Goal: Task Accomplishment & Management: Manage account settings

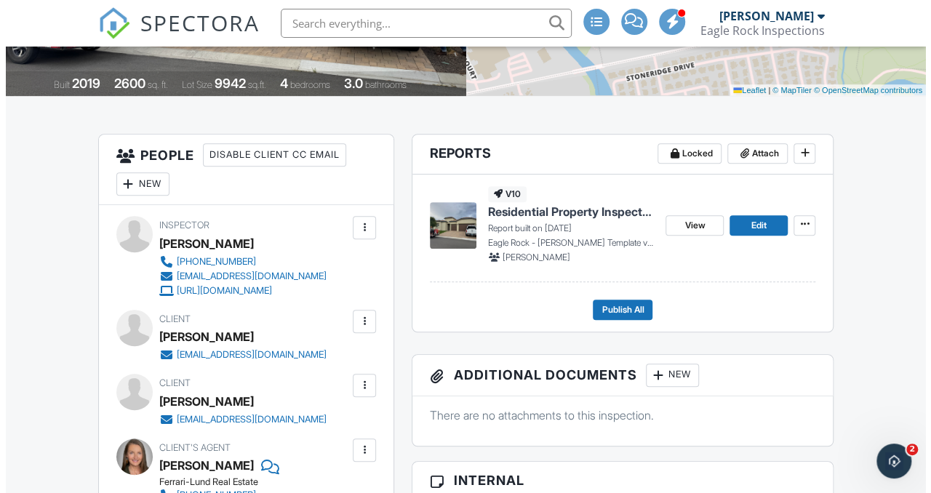
scroll to position [291, 0]
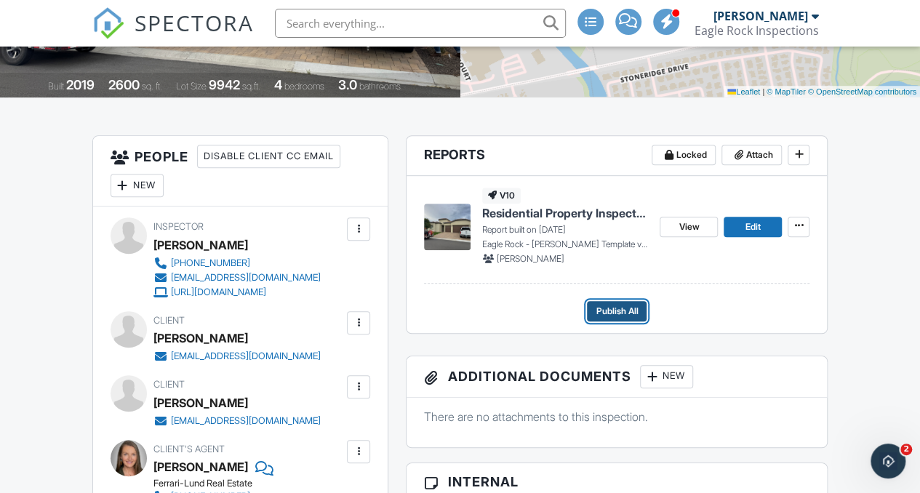
click at [622, 310] on span "Publish All" at bounding box center [617, 311] width 42 height 15
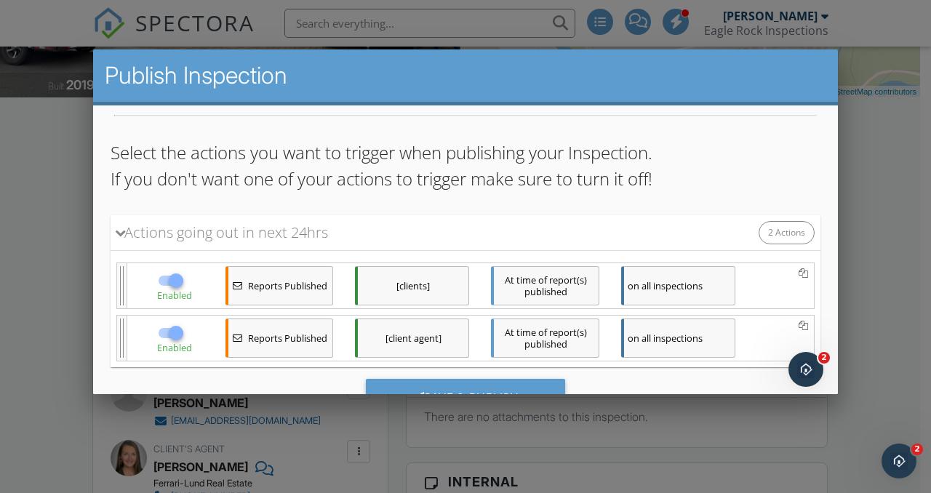
scroll to position [132, 0]
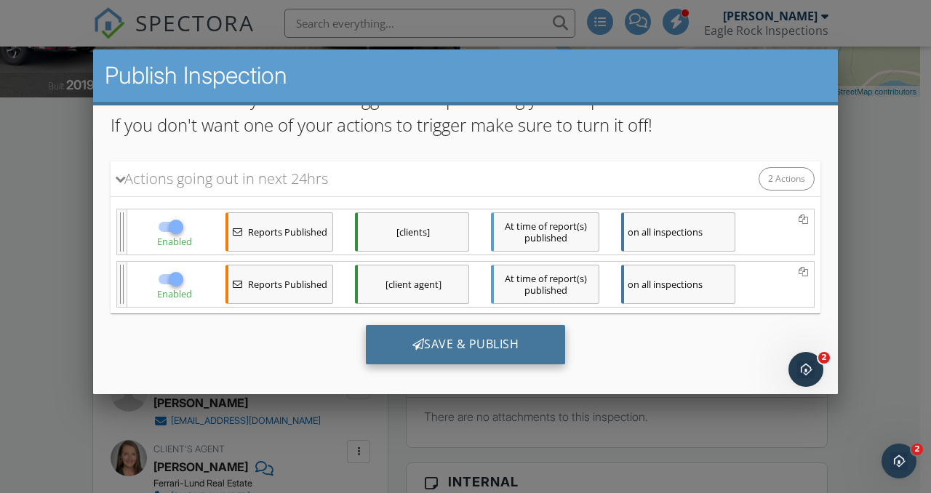
click at [441, 333] on div "Save & Publish" at bounding box center [466, 343] width 200 height 39
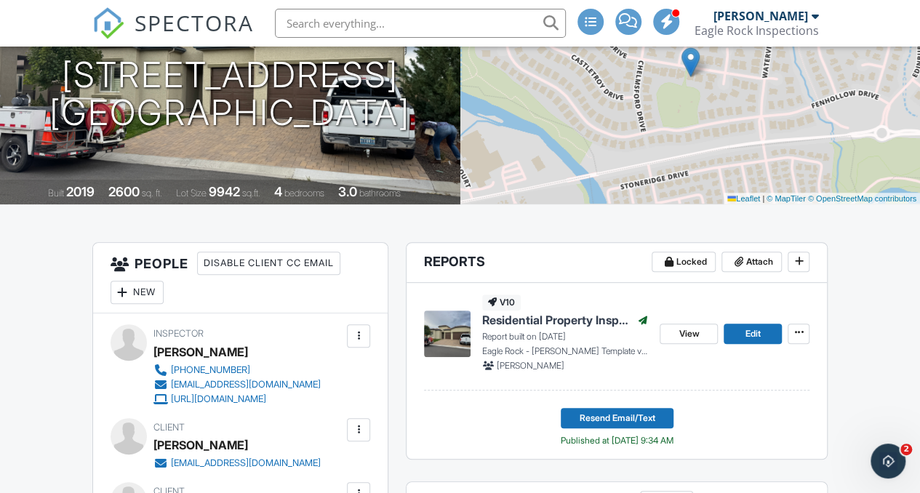
scroll to position [218, 0]
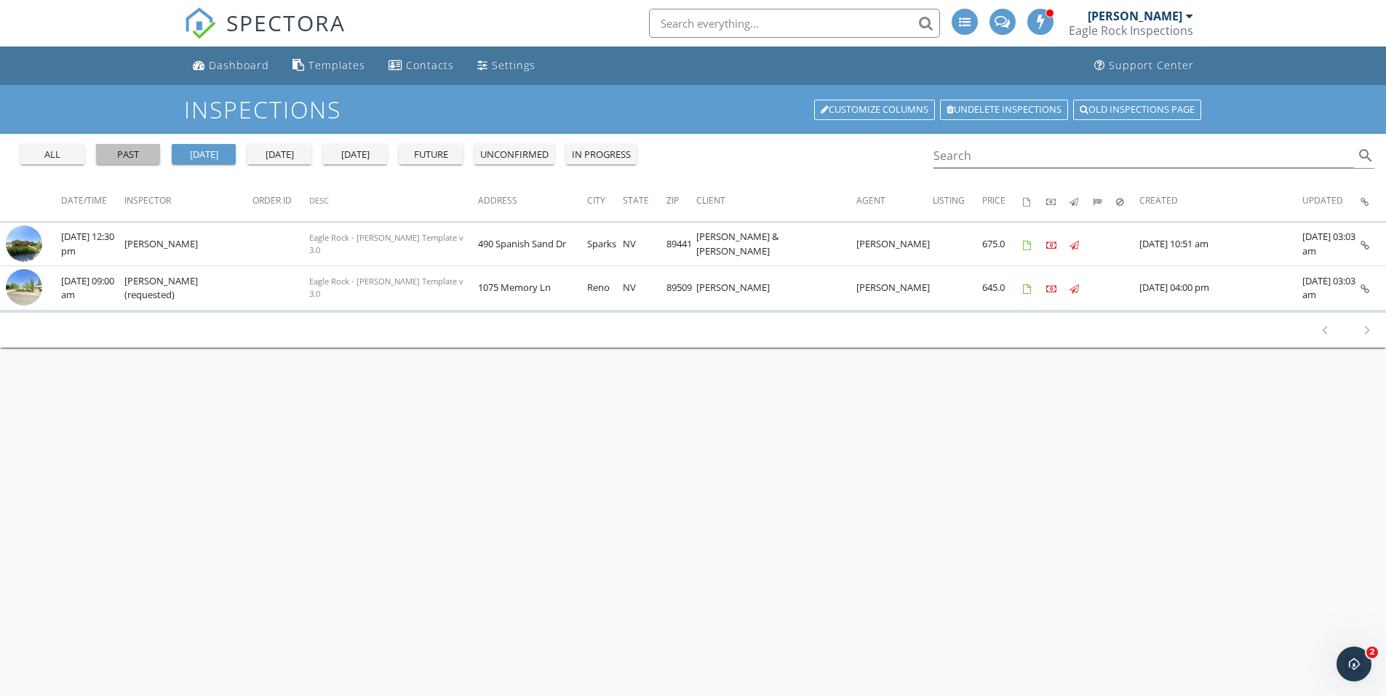
click at [130, 160] on div "past" at bounding box center [128, 155] width 52 height 15
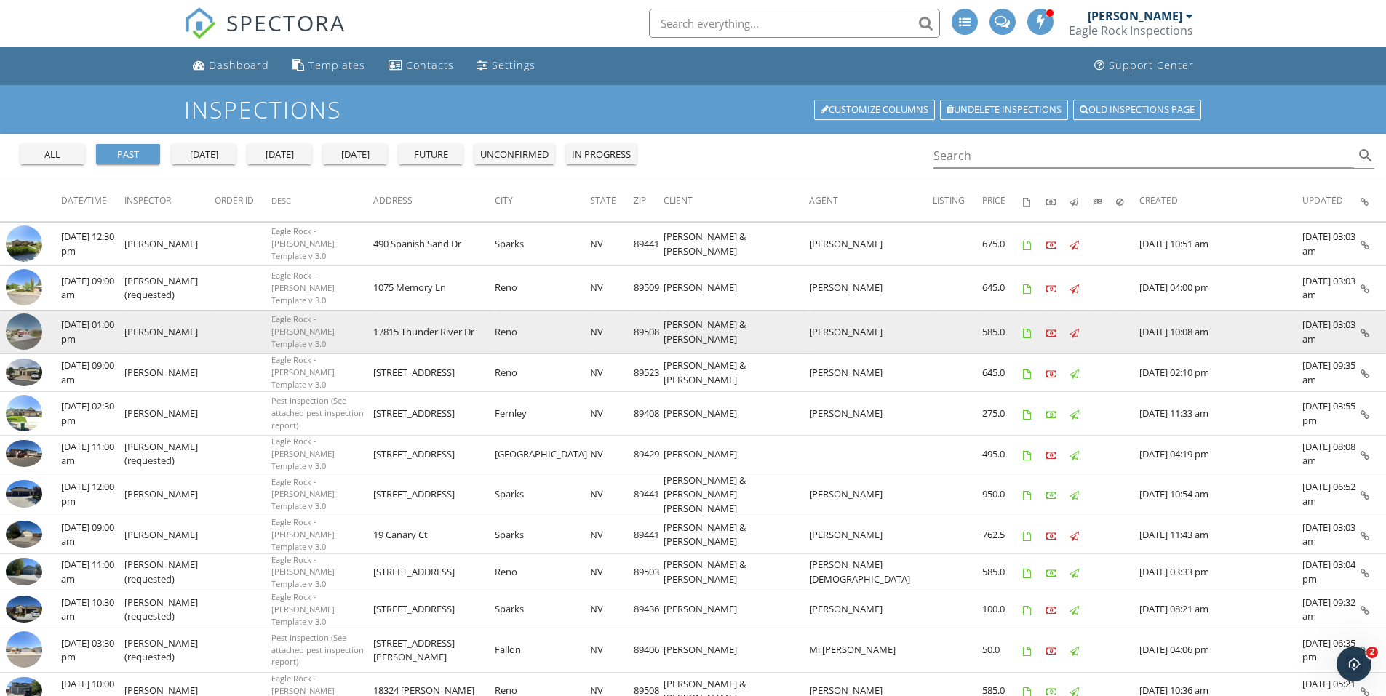
click at [27, 327] on img at bounding box center [24, 332] width 36 height 36
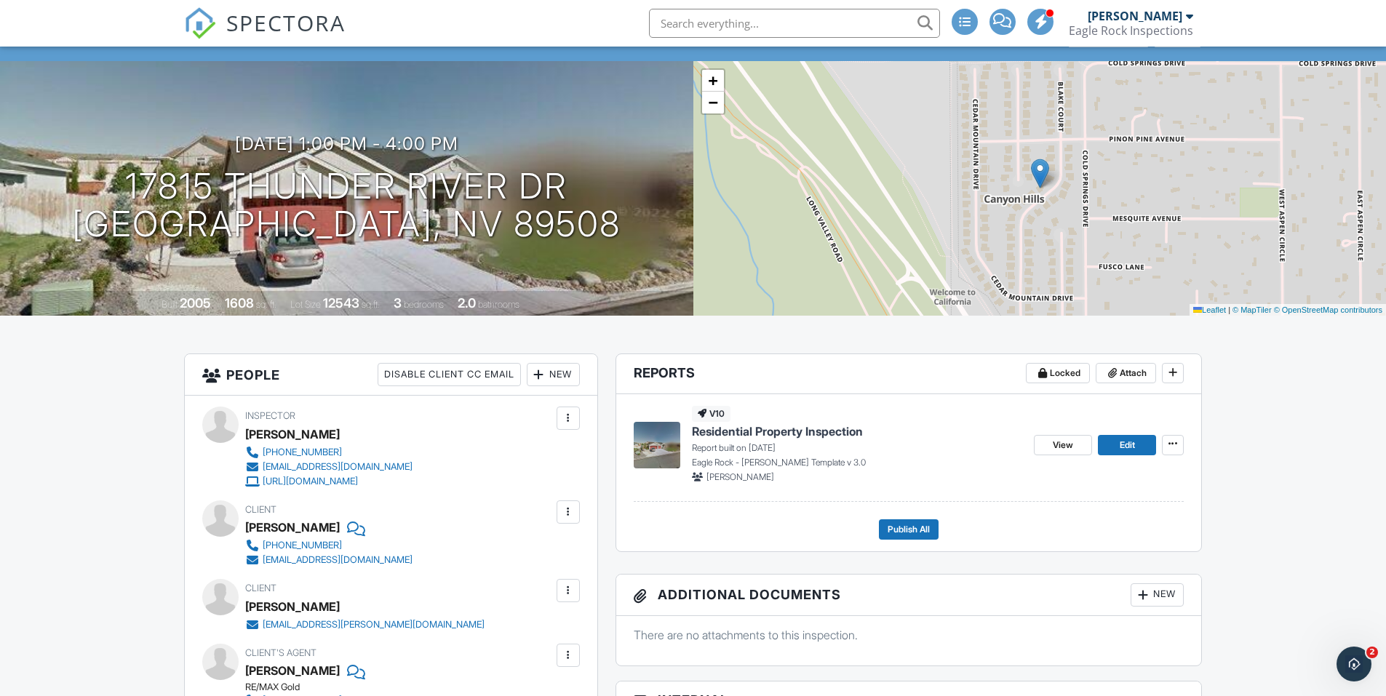
scroll to position [145, 0]
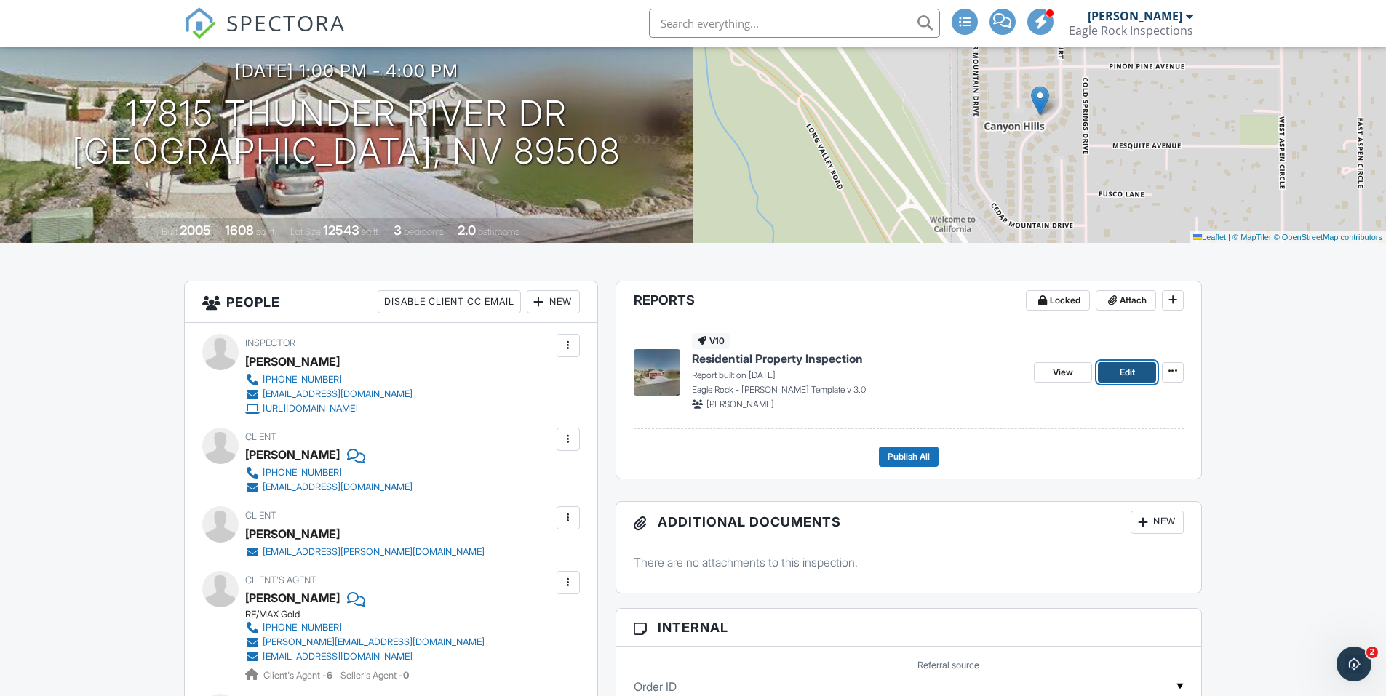
click at [1134, 372] on span "Edit" at bounding box center [1126, 372] width 15 height 15
